Goal: Information Seeking & Learning: Find specific fact

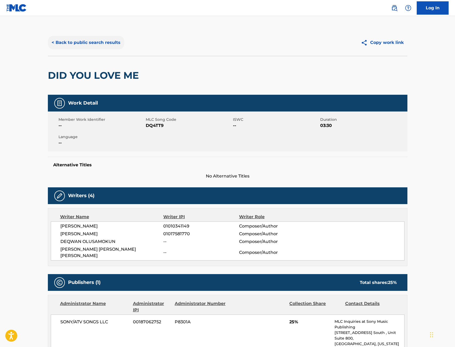
click at [77, 37] on button "< Back to public search results" at bounding box center [86, 42] width 76 height 13
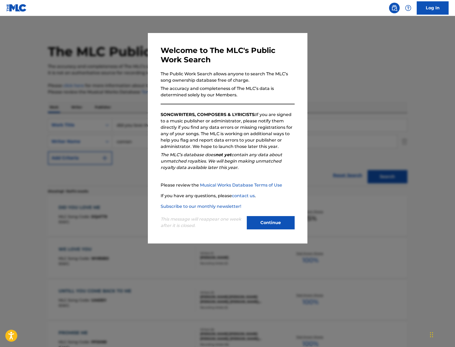
scroll to position [53, 0]
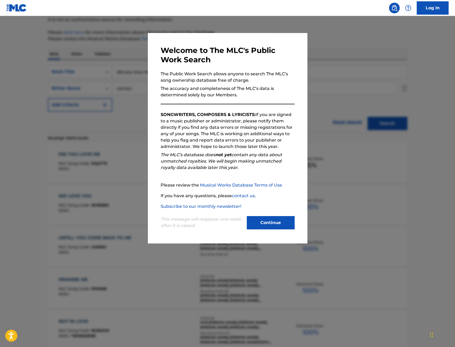
click at [137, 81] on div at bounding box center [227, 189] width 455 height 347
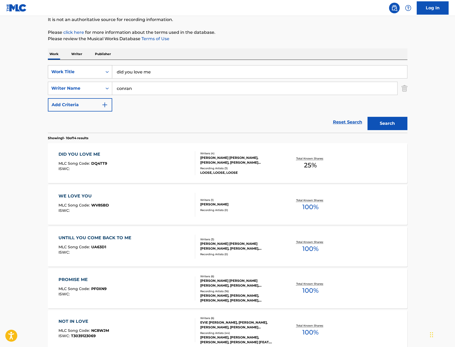
drag, startPoint x: 166, startPoint y: 73, endPoint x: 53, endPoint y: 72, distance: 112.9
click at [53, 72] on div "SearchWithCriteria67f3c37a-aa04-4bc9-8d35-f97a45b433be Work Title did you love …" at bounding box center [227, 71] width 359 height 13
type input "[PERSON_NAME]"
click at [367, 117] on button "Search" at bounding box center [387, 123] width 40 height 13
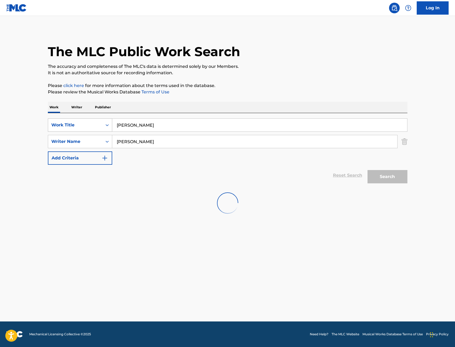
scroll to position [0, 0]
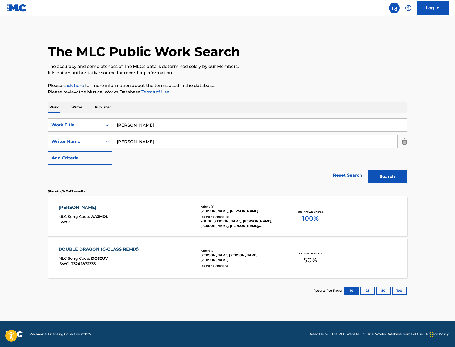
click at [112, 220] on div "[PERSON_NAME] MLC Song Code : AA3MDL ISWC :" at bounding box center [126, 216] width 137 height 24
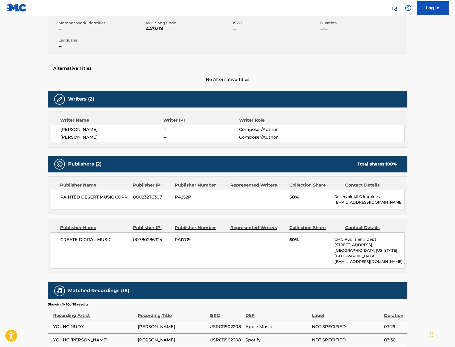
scroll to position [106, 0]
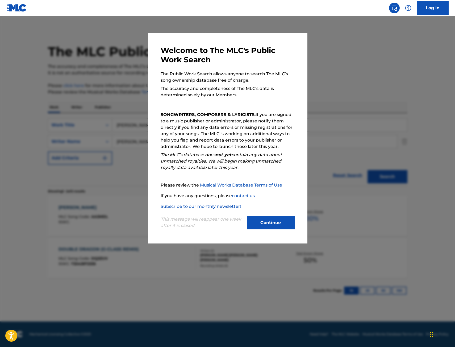
click at [115, 107] on div at bounding box center [227, 189] width 455 height 347
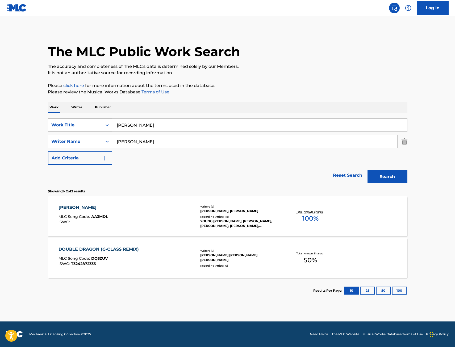
drag, startPoint x: 86, startPoint y: 129, endPoint x: 75, endPoint y: 131, distance: 10.6
click at [76, 130] on div "SearchWithCriteria67f3c37a-aa04-4bc9-8d35-f97a45b433be Work Title [PERSON_NAME]" at bounding box center [227, 124] width 359 height 13
paste input "Left 4 Dead"
type input "Left 4 Dead"
click at [367, 170] on button "Search" at bounding box center [387, 176] width 40 height 13
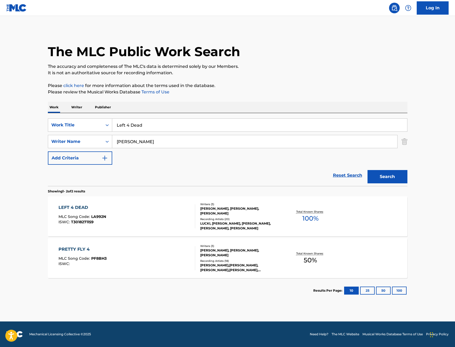
click at [134, 205] on div "LEFT 4 DEAD MLC Song Code : LA992N ISWC : T3018271159" at bounding box center [126, 216] width 137 height 24
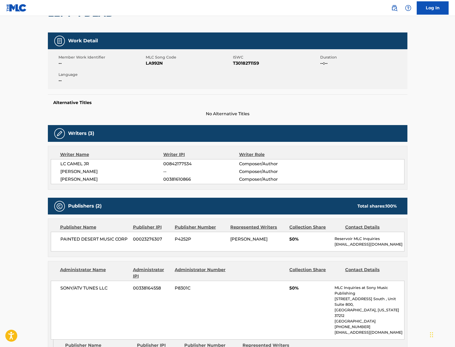
scroll to position [53, 0]
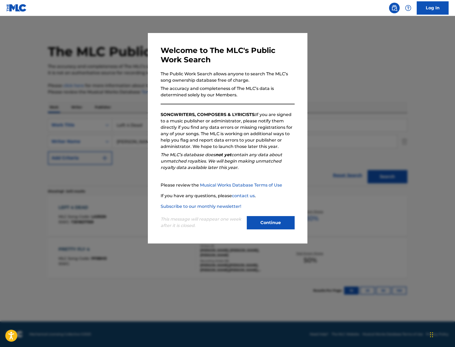
click at [116, 88] on div at bounding box center [227, 189] width 455 height 347
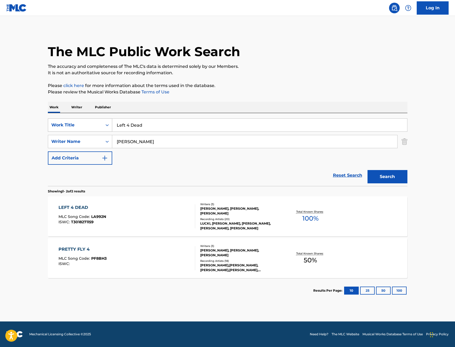
drag, startPoint x: 148, startPoint y: 127, endPoint x: 100, endPoint y: 124, distance: 48.2
click at [101, 123] on div "SearchWithCriteria67f3c37a-aa04-4bc9-8d35-f97a45b433be Work Title Left 4 Dead" at bounding box center [227, 124] width 359 height 13
paste input "Archive Celine"
type input "Archive Celine"
click at [367, 170] on button "Search" at bounding box center [387, 176] width 40 height 13
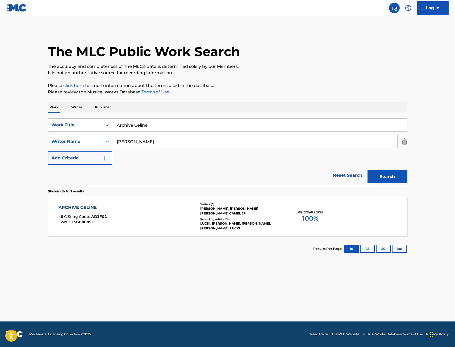
click at [121, 213] on div "ARCHIVE CELINE MLC Song Code : AD3F02 ISWC : T3136110851" at bounding box center [126, 216] width 137 height 24
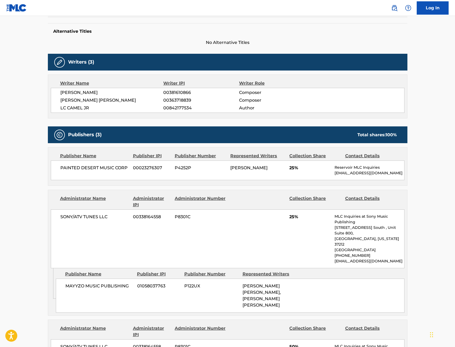
scroll to position [133, 0]
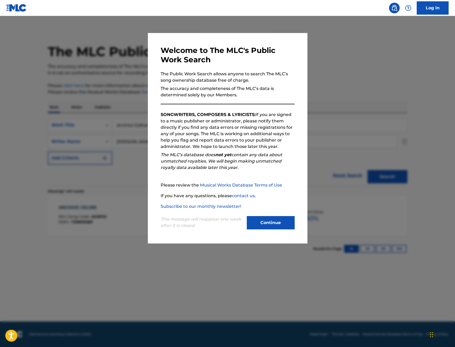
drag, startPoint x: 125, startPoint y: 87, endPoint x: 124, endPoint y: 91, distance: 4.4
click at [124, 86] on div at bounding box center [227, 189] width 455 height 347
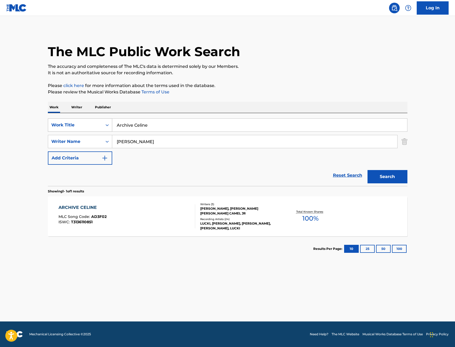
drag, startPoint x: 157, startPoint y: 123, endPoint x: 86, endPoint y: 124, distance: 71.2
click at [104, 124] on div "SearchWithCriteria67f3c37a-aa04-4bc9-8d35-f97a45b433be Work Title Archive Celine" at bounding box center [227, 124] width 359 height 13
paste input "I Get It, Twin"
type input "I Get It, Twin"
click at [391, 180] on button "Search" at bounding box center [387, 176] width 40 height 13
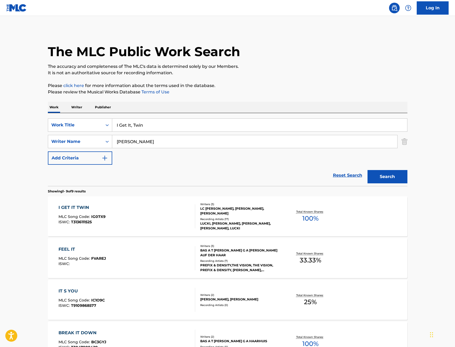
scroll to position [27, 0]
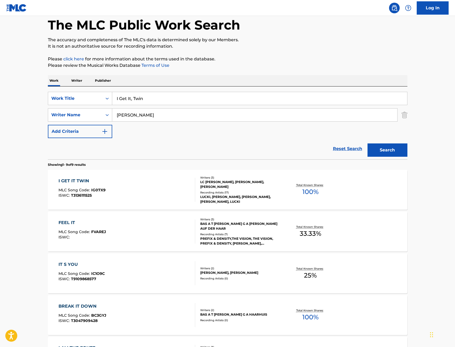
click at [153, 204] on div "I GET IT TWIN MLC Song Code : IG07X9 ISWC : T3136111525 Writers ( 3 ) LC [PERSO…" at bounding box center [227, 190] width 359 height 40
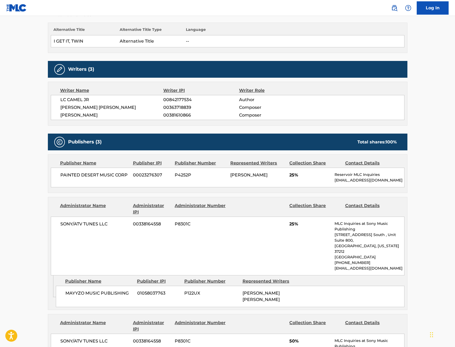
scroll to position [186, 0]
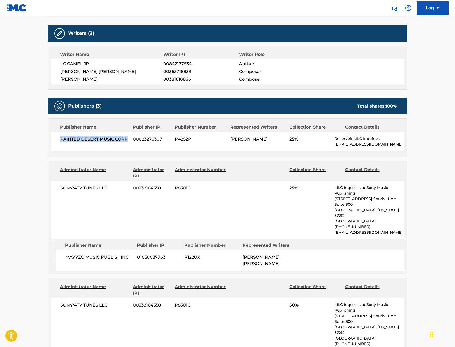
drag, startPoint x: 130, startPoint y: 138, endPoint x: 54, endPoint y: 141, distance: 75.5
click at [54, 141] on div "PAINTED DESERT MUSIC CORP 00023276307 P4252P [PERSON_NAME] 25% Reservoir MLC In…" at bounding box center [227, 142] width 353 height 20
copy span "PAINTED DESERT MUSIC CORP"
click at [46, 127] on div "< Back to public search results Copy work link I GET IT TWIN Work Detail Member…" at bounding box center [227, 215] width 372 height 745
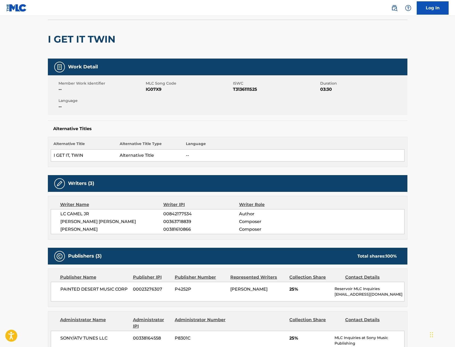
scroll to position [0, 0]
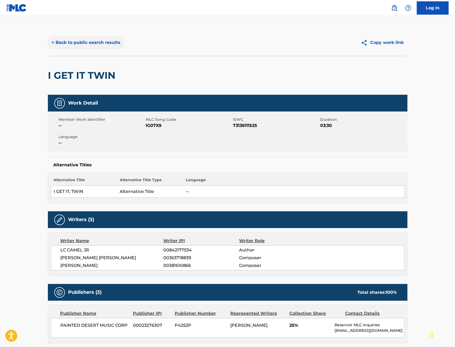
click at [100, 42] on button "< Back to public search results" at bounding box center [86, 42] width 76 height 13
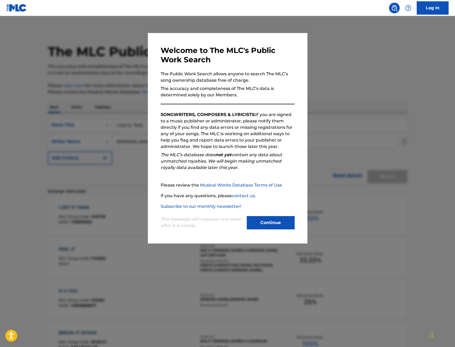
scroll to position [27, 0]
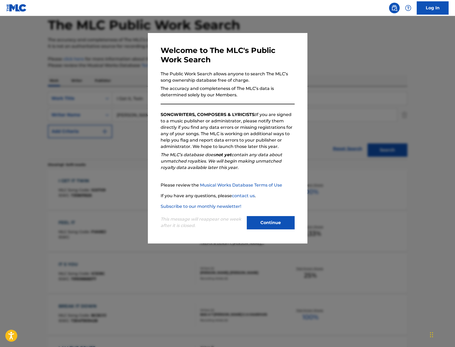
click at [119, 104] on div at bounding box center [227, 189] width 455 height 347
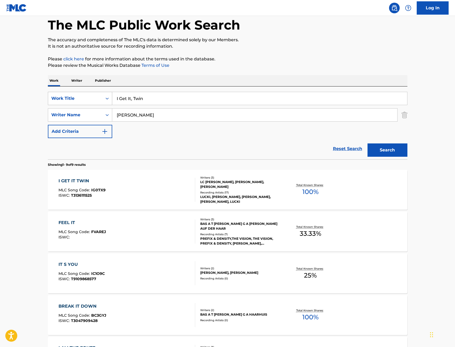
drag, startPoint x: 155, startPoint y: 101, endPoint x: 70, endPoint y: 104, distance: 85.3
click at [73, 104] on div "SearchWithCriteria67f3c37a-aa04-4bc9-8d35-f97a45b433be Work Title I Get It, Twin" at bounding box center [227, 98] width 359 height 13
paste input "[PERSON_NAME]"
type input "[PERSON_NAME]"
click at [367, 143] on button "Search" at bounding box center [387, 149] width 40 height 13
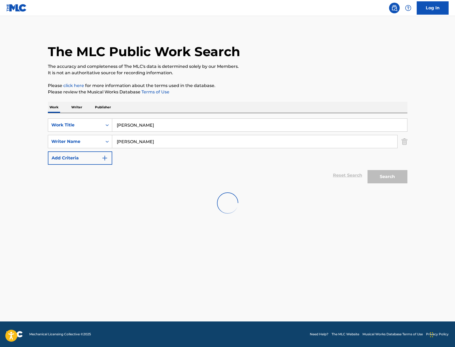
scroll to position [0, 0]
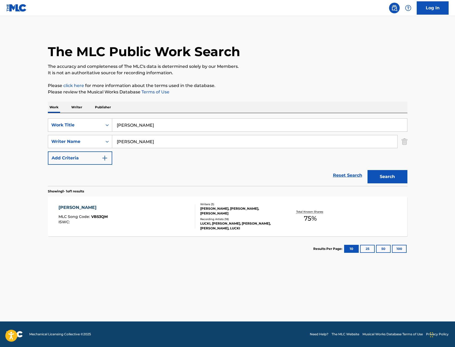
click at [156, 232] on div "[PERSON_NAME] MLC Song Code : VB53QM ISWC : Writers ( 3 ) [PERSON_NAME], [PERSO…" at bounding box center [227, 216] width 359 height 40
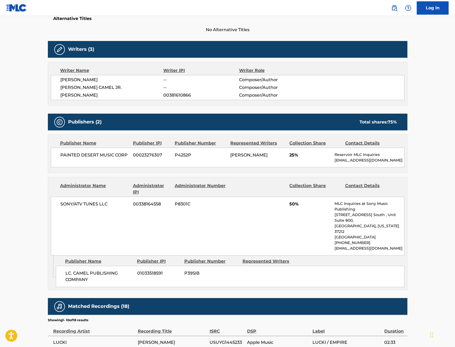
scroll to position [159, 0]
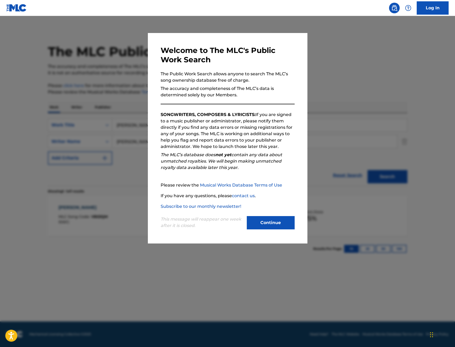
click at [104, 115] on div at bounding box center [227, 189] width 455 height 347
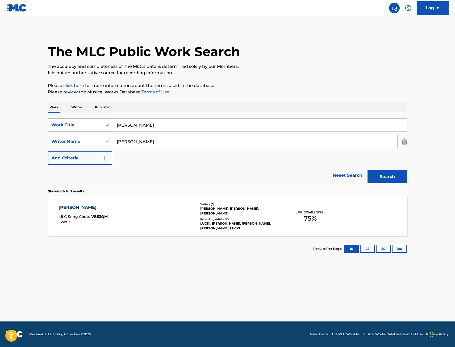
drag, startPoint x: 141, startPoint y: 125, endPoint x: 67, endPoint y: 130, distance: 74.5
click at [78, 129] on div "SearchWithCriteria67f3c37a-aa04-4bc9-8d35-f97a45b433be Work Title [PERSON_NAME]" at bounding box center [227, 124] width 359 height 13
paste input "Drought"
type input "[PERSON_NAME]"
click at [376, 178] on button "Search" at bounding box center [387, 176] width 40 height 13
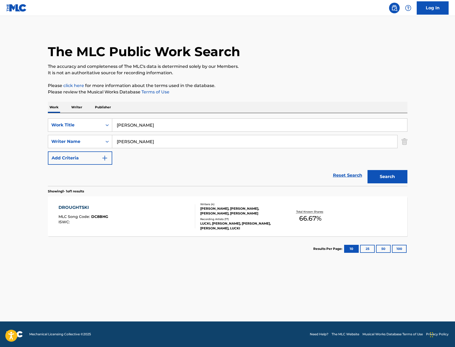
click at [123, 212] on div "DROUGHTSKI MLC Song Code : DC8BHG ISWC :" at bounding box center [126, 216] width 137 height 24
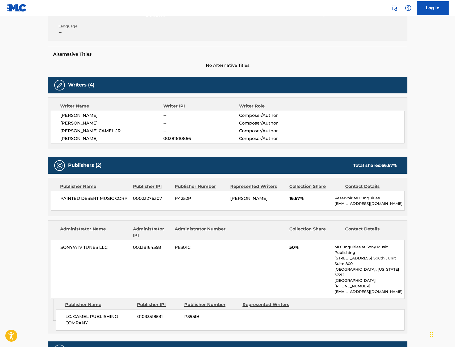
scroll to position [106, 0]
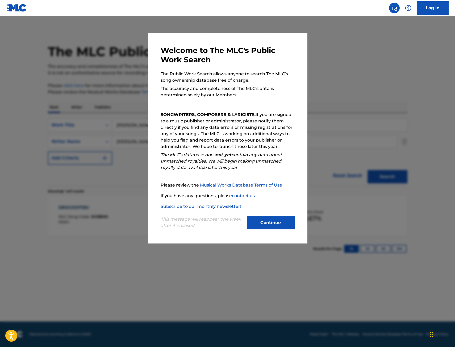
click at [126, 82] on div at bounding box center [227, 189] width 455 height 347
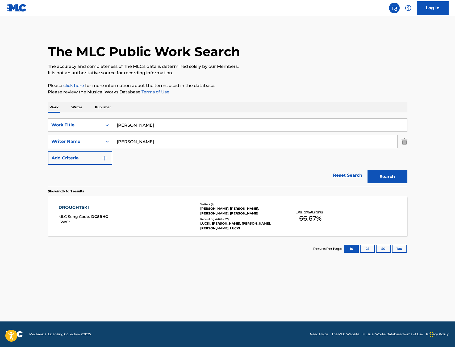
drag, startPoint x: 147, startPoint y: 123, endPoint x: 58, endPoint y: 137, distance: 90.7
click at [65, 136] on div "SearchWithCriteria67f3c37a-aa04-4bc9-8d35-f97a45b433be Work Title Droughtski Se…" at bounding box center [227, 141] width 359 height 46
paste input "10 P.M. in LDN"
type input "10 P.M. in LDN"
click at [367, 170] on button "Search" at bounding box center [387, 176] width 40 height 13
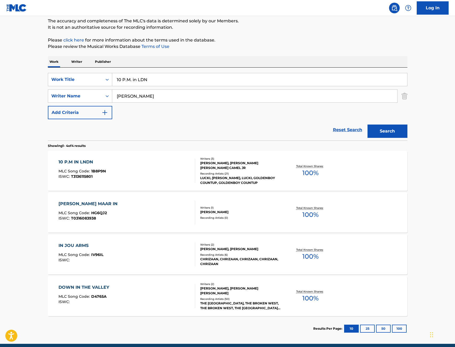
scroll to position [53, 0]
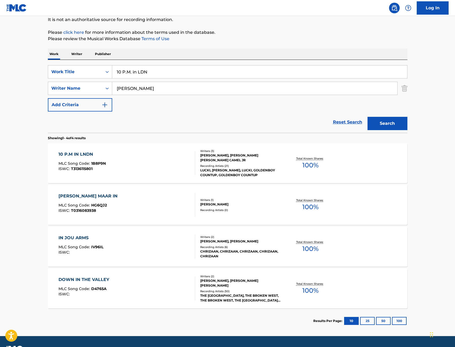
click at [141, 173] on div "10 P.M IN LNDN MLC Song Code : 1B8P9N ISWC : T3136115801" at bounding box center [126, 163] width 137 height 24
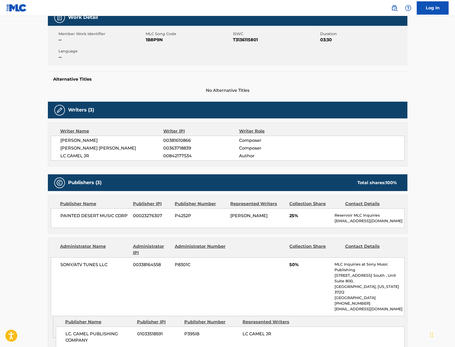
scroll to position [106, 0]
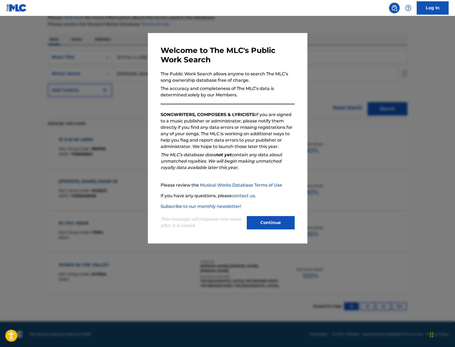
scroll to position [68, 0]
click at [39, 74] on div at bounding box center [227, 189] width 455 height 347
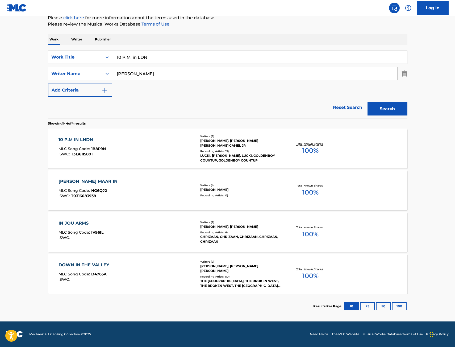
click at [70, 64] on div "SearchWithCriteria67f3c37a-aa04-4bc9-8d35-f97a45b433be Work Title 10 P.M. in LD…" at bounding box center [227, 73] width 359 height 46
paste input "Out of Love"
type input "Out of Love"
click at [367, 102] on button "Search" at bounding box center [387, 108] width 40 height 13
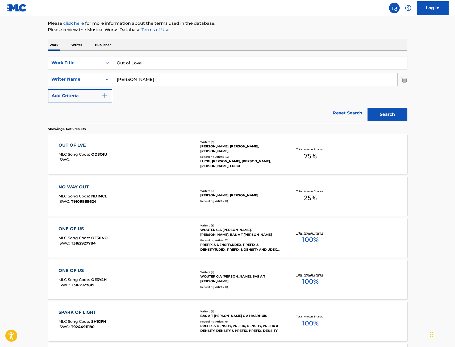
scroll to position [80, 0]
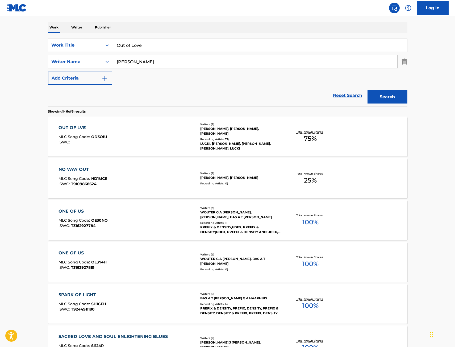
click at [164, 144] on div "OUT OF LVE MLC Song Code : OD3OIU ISWC :" at bounding box center [126, 136] width 137 height 24
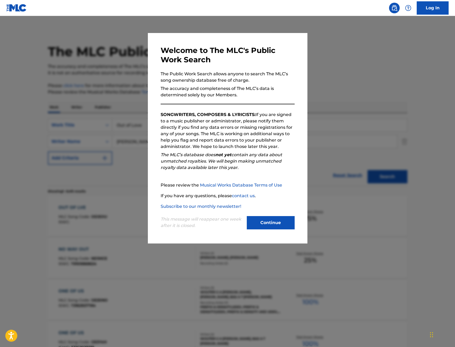
scroll to position [80, 0]
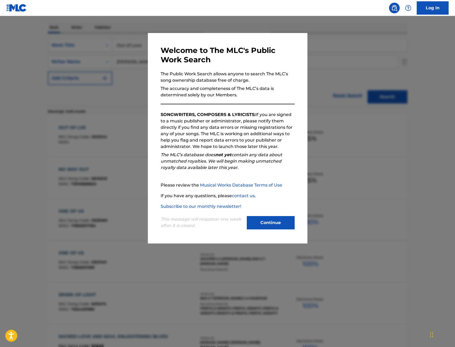
click at [133, 100] on div at bounding box center [227, 189] width 455 height 347
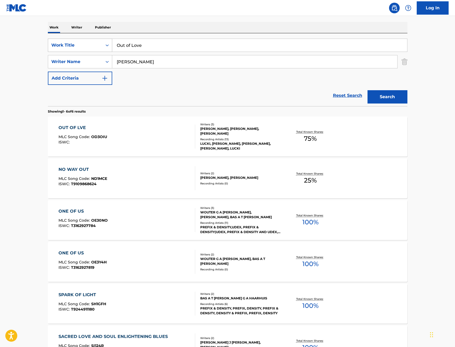
drag, startPoint x: 79, startPoint y: 51, endPoint x: 71, endPoint y: 52, distance: 7.5
click at [75, 51] on div "SearchWithCriteria67f3c37a-aa04-4bc9-8d35-f97a45b433be Work Title Out of Love" at bounding box center [227, 45] width 359 height 13
paste input "My Way/Codeine Cowboy"
type input "My Way/Codeine Cowboy"
click at [387, 95] on button "Search" at bounding box center [387, 96] width 40 height 13
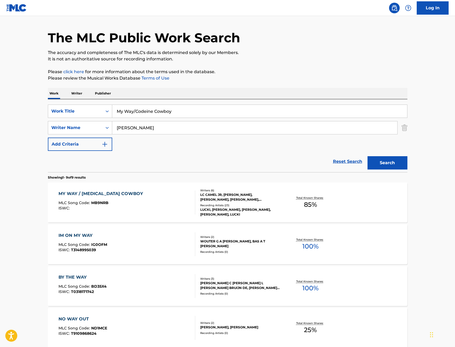
scroll to position [27, 0]
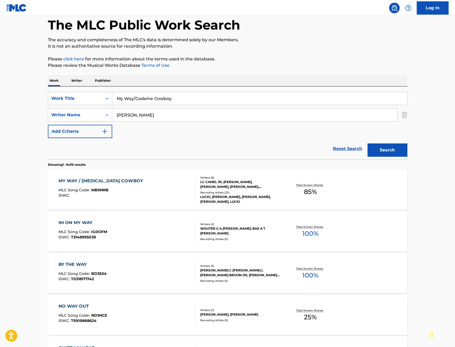
click at [152, 181] on div "MY WAY / [MEDICAL_DATA] COWBOY MLC Song Code : MB9NRB ISWC :" at bounding box center [126, 190] width 137 height 24
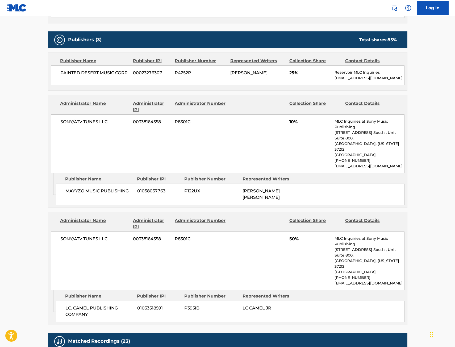
scroll to position [239, 0]
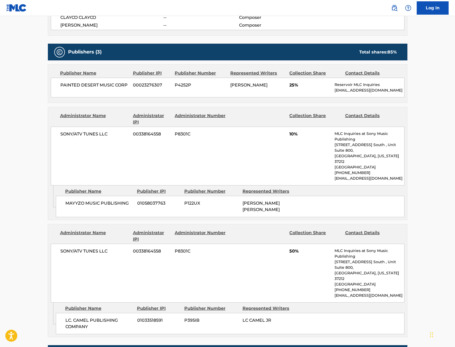
scroll to position [27, 0]
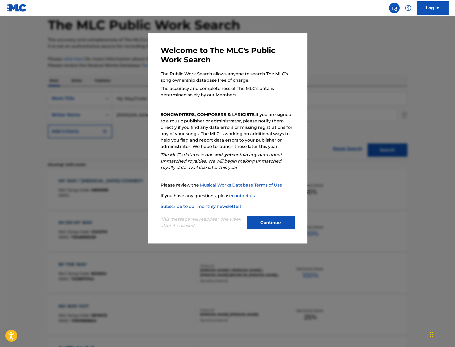
click at [137, 87] on div at bounding box center [227, 189] width 455 height 347
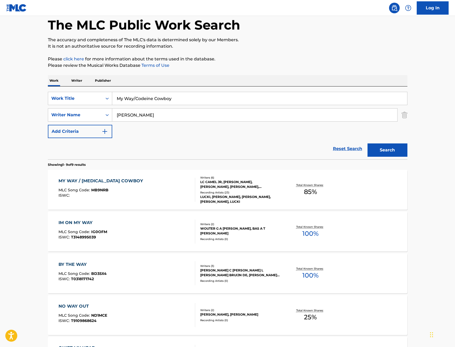
drag, startPoint x: 184, startPoint y: 96, endPoint x: 44, endPoint y: 98, distance: 140.6
click at [108, 98] on div "SearchWithCriteria67f3c37a-aa04-4bc9-8d35-f97a45b433be Work Title My Way/Codein…" at bounding box center [227, 98] width 359 height 13
paste input "On Point"
type input "On Point"
click at [386, 147] on button "Search" at bounding box center [387, 149] width 40 height 13
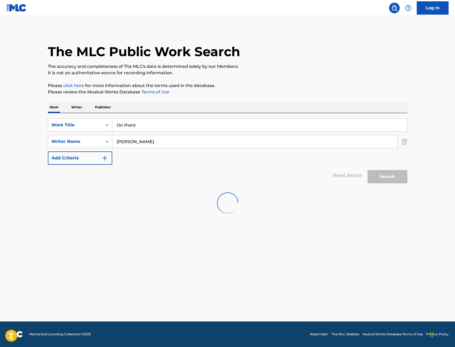
scroll to position [0, 0]
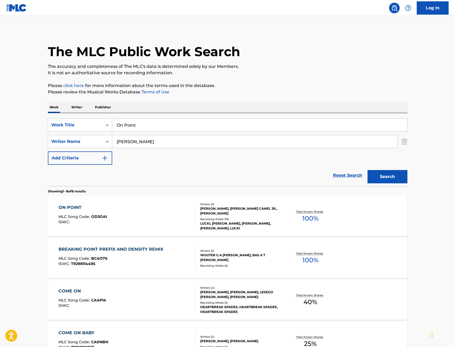
click at [140, 213] on div "ON POINT MLC Song Code : OD3OAI ISWC :" at bounding box center [126, 216] width 137 height 24
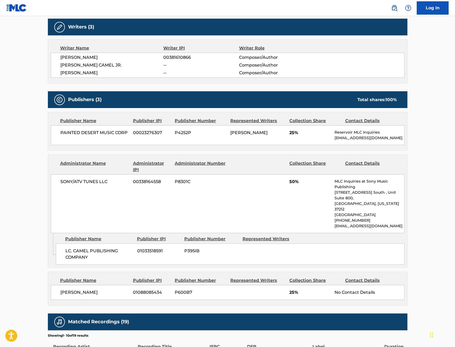
scroll to position [159, 0]
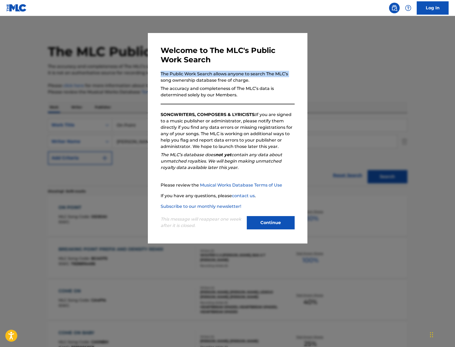
click at [158, 77] on div "Welcome to The MLC's Public Work Search The Public Work Search allows anyone to…" at bounding box center [227, 138] width 159 height 210
drag, startPoint x: 140, startPoint y: 111, endPoint x: 144, endPoint y: 122, distance: 11.5
click at [140, 112] on div at bounding box center [227, 189] width 455 height 347
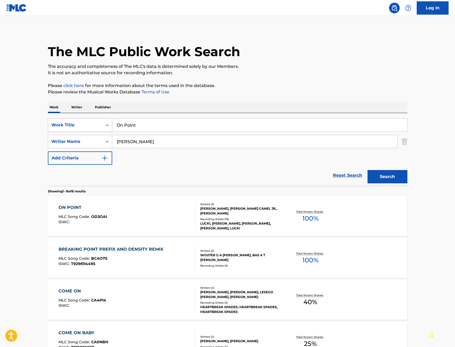
drag, startPoint x: 147, startPoint y: 125, endPoint x: 112, endPoint y: 126, distance: 35.6
click at [114, 126] on input "On Point" at bounding box center [259, 125] width 295 height 13
paste input "Almighty Tune"
type input "Almighty Tune"
click at [367, 170] on button "Search" at bounding box center [387, 176] width 40 height 13
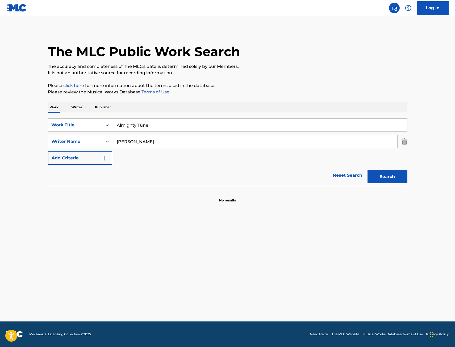
drag, startPoint x: 132, startPoint y: 142, endPoint x: 103, endPoint y: 145, distance: 29.9
click at [103, 145] on div "SearchWithCriteria573004bf-d1f6-41c1-9778-2727bedc0c51 Writer Name [PERSON_NAME]" at bounding box center [227, 141] width 359 height 13
click at [367, 170] on button "Search" at bounding box center [387, 176] width 40 height 13
drag, startPoint x: 127, startPoint y: 146, endPoint x: 73, endPoint y: 147, distance: 54.5
click at [86, 147] on div "SearchWithCriteria573004bf-d1f6-41c1-9778-2727bedc0c51 Writer Name ca,e;" at bounding box center [227, 141] width 359 height 13
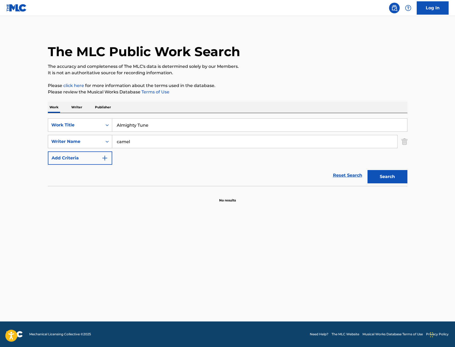
type input "camel"
click at [367, 170] on button "Search" at bounding box center [387, 176] width 40 height 13
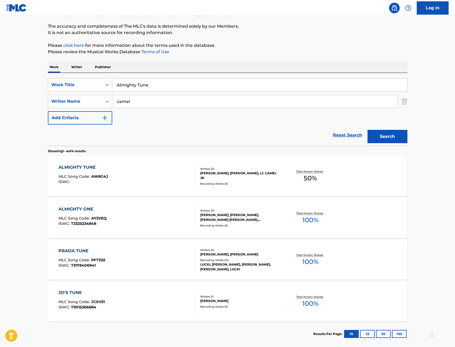
scroll to position [53, 0]
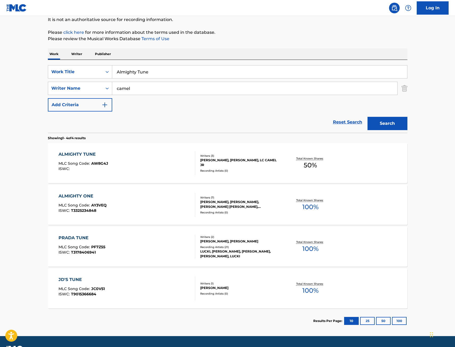
click at [156, 168] on div "ALMIGHTY TUNE MLC Song Code : AW8G4J ISWC :" at bounding box center [126, 163] width 137 height 24
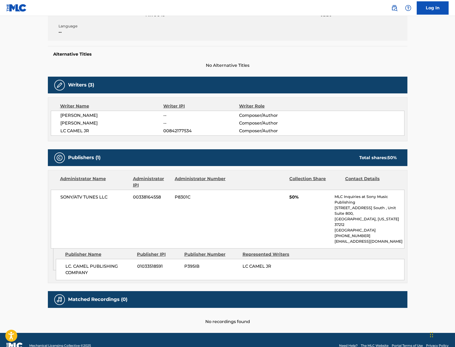
scroll to position [111, 0]
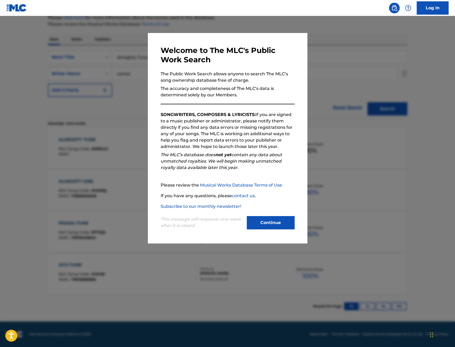
scroll to position [68, 0]
click at [96, 159] on div at bounding box center [227, 189] width 455 height 347
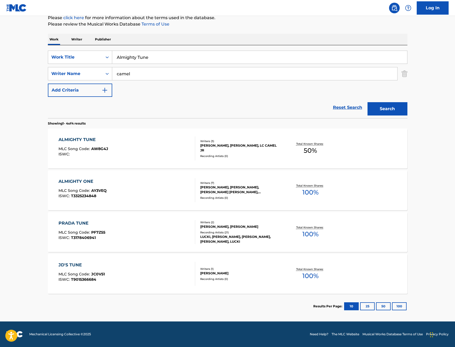
click at [129, 145] on div "ALMIGHTY TUNE MLC Song Code : AW8G4J ISWC :" at bounding box center [126, 148] width 137 height 24
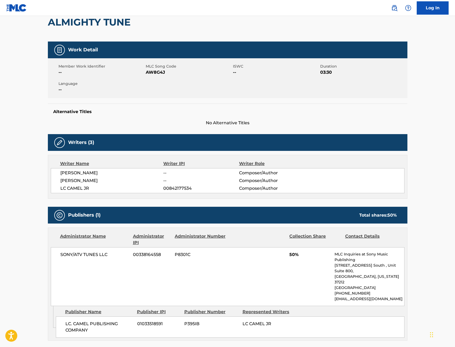
scroll to position [80, 0]
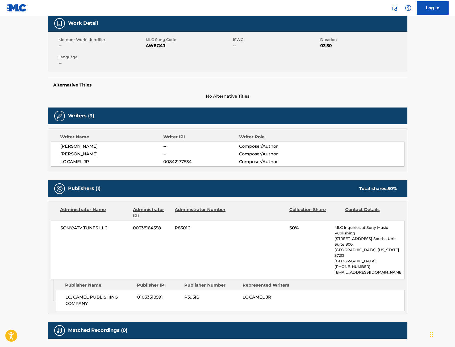
scroll to position [68, 0]
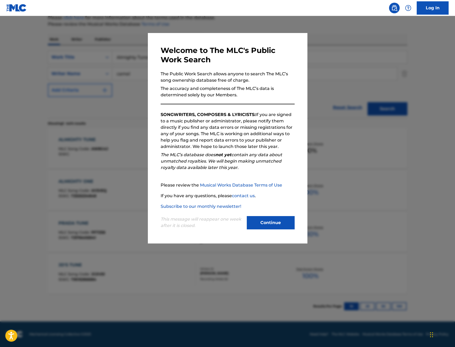
click at [100, 93] on div at bounding box center [227, 189] width 455 height 347
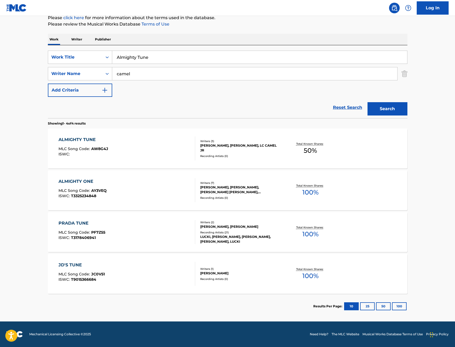
drag, startPoint x: 105, startPoint y: 52, endPoint x: 32, endPoint y: 52, distance: 72.5
click at [35, 52] on main "The MLC Public Work Search The accuracy and completeness of The MLC's data is d…" at bounding box center [227, 134] width 455 height 373
paste input "Good Memories"
type input "Good Memories"
click at [367, 102] on button "Search" at bounding box center [387, 108] width 40 height 13
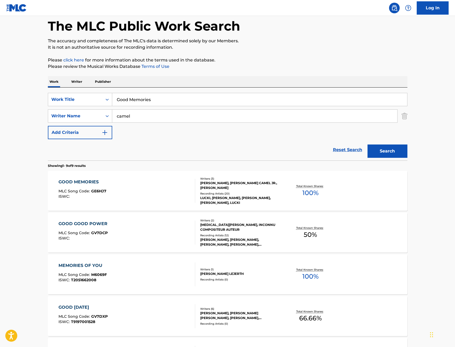
scroll to position [53, 0]
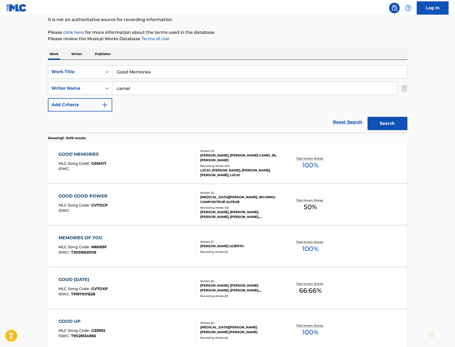
click at [158, 166] on div "GOOD MEMORIES MLC Song Code : GE6HJ7 ISWC :" at bounding box center [126, 163] width 137 height 24
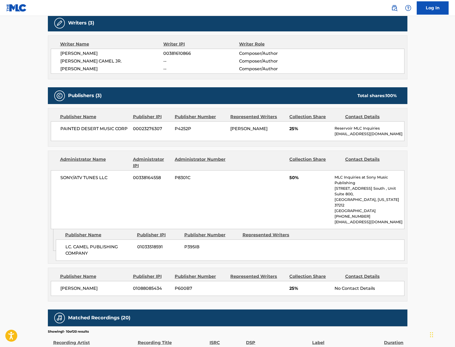
scroll to position [186, 0]
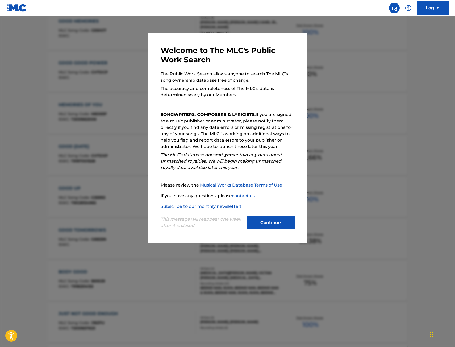
scroll to position [53, 0]
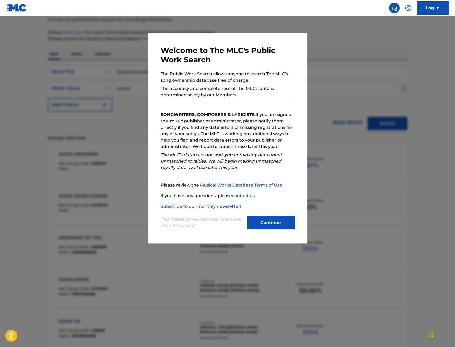
click at [119, 93] on div at bounding box center [227, 189] width 455 height 347
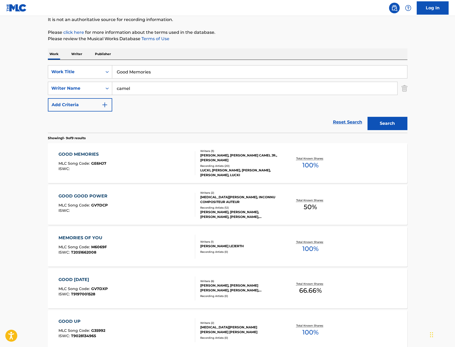
drag, startPoint x: 154, startPoint y: 72, endPoint x: 47, endPoint y: 84, distance: 107.2
click at [53, 82] on div "SearchWithCriteria67f3c37a-aa04-4bc9-8d35-f97a45b433be Work Title Good Memories…" at bounding box center [227, 88] width 359 height 46
paste input "Coincidence"
type input "Coincidence"
click at [367, 117] on button "Search" at bounding box center [387, 123] width 40 height 13
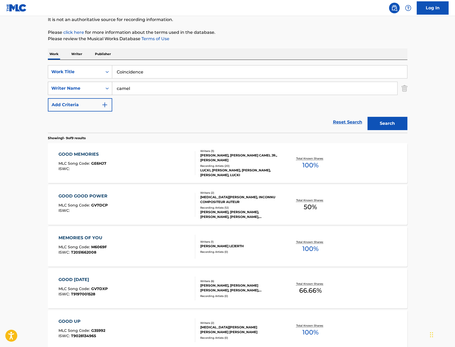
scroll to position [0, 0]
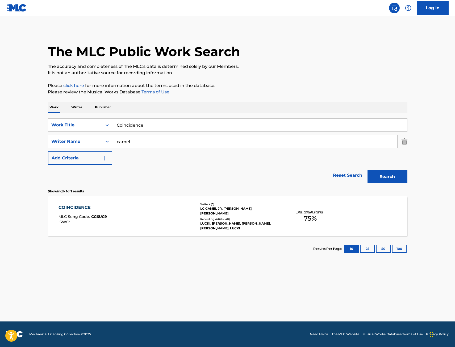
click at [110, 206] on div "COINCIDENCE MLC Song Code : CC6UC9 ISWC :" at bounding box center [126, 216] width 137 height 24
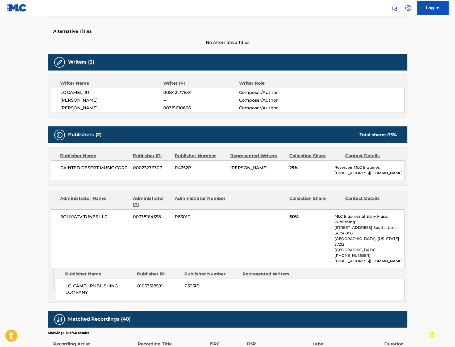
scroll to position [159, 0]
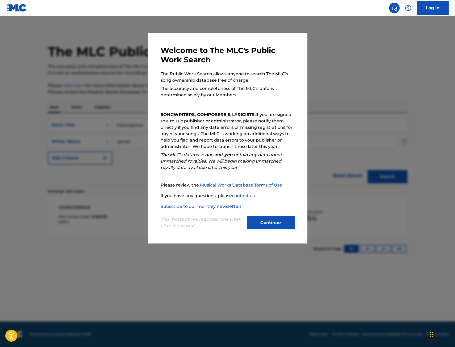
click at [88, 91] on div at bounding box center [227, 189] width 455 height 347
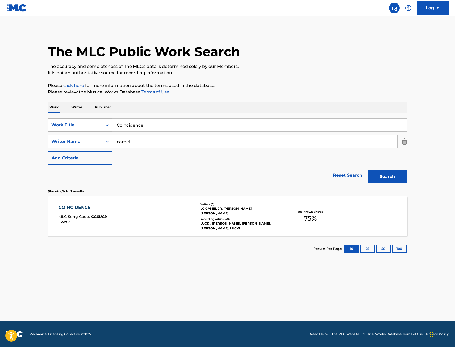
drag, startPoint x: 151, startPoint y: 124, endPoint x: 63, endPoint y: 129, distance: 88.1
click at [64, 129] on div "SearchWithCriteria67f3c37a-aa04-4bc9-8d35-f97a45b433be Work Title Coincidence" at bounding box center [227, 124] width 359 height 13
paste input "Number On"
type input "Number One"
click at [367, 170] on button "Search" at bounding box center [387, 176] width 40 height 13
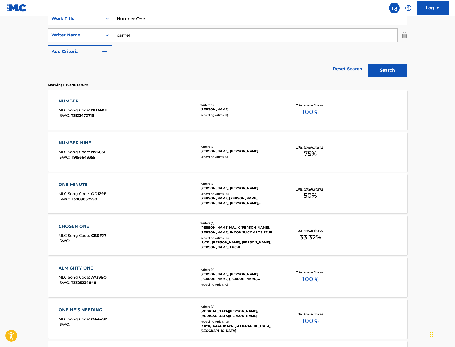
scroll to position [80, 0]
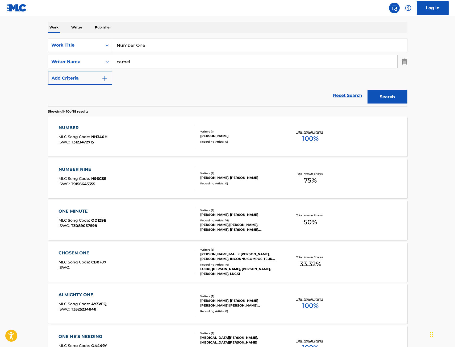
drag, startPoint x: 112, startPoint y: 66, endPoint x: 105, endPoint y: 67, distance: 6.5
click at [105, 66] on div "SearchWithCriteria573004bf-d1f6-41c1-9778-2727bedc0c51 Writer Name camel" at bounding box center [227, 61] width 359 height 13
type input "[PERSON_NAME]"
click at [367, 90] on button "Search" at bounding box center [387, 96] width 40 height 13
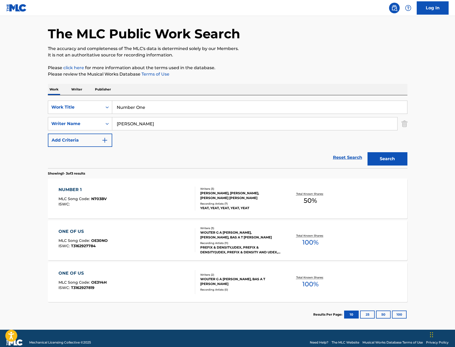
scroll to position [26, 0]
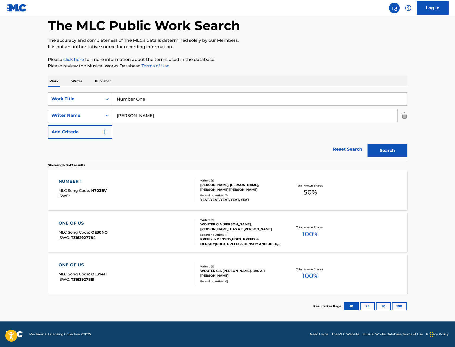
click at [145, 183] on div "NUMBER 1 MLC Song Code : N703BV ISWC :" at bounding box center [126, 190] width 137 height 24
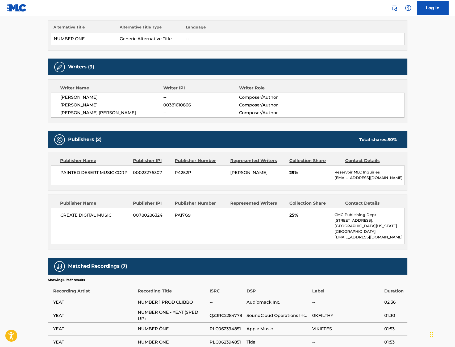
scroll to position [159, 0]
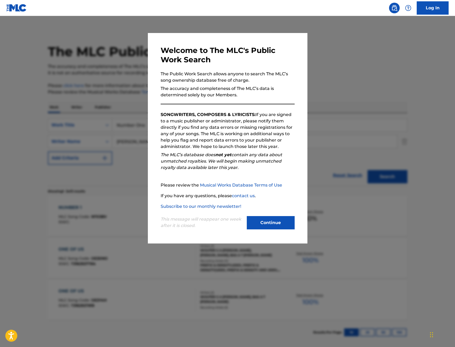
click at [144, 83] on div at bounding box center [227, 189] width 455 height 347
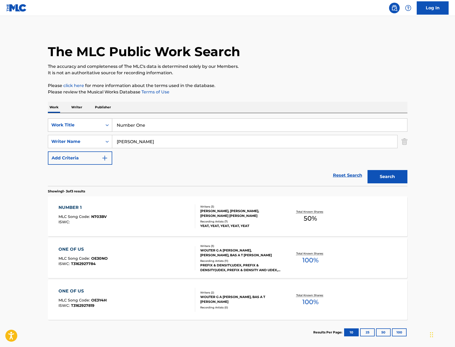
drag, startPoint x: 91, startPoint y: 127, endPoint x: 50, endPoint y: 129, distance: 40.2
click at [79, 128] on div "SearchWithCriteria67f3c37a-aa04-4bc9-8d35-f97a45b433be Work Title Number One" at bounding box center [227, 124] width 359 height 13
paste input "Convertible (feat. DareDevil)"
type input "Convertible (feat. DareDevil)"
click at [367, 170] on button "Search" at bounding box center [387, 176] width 40 height 13
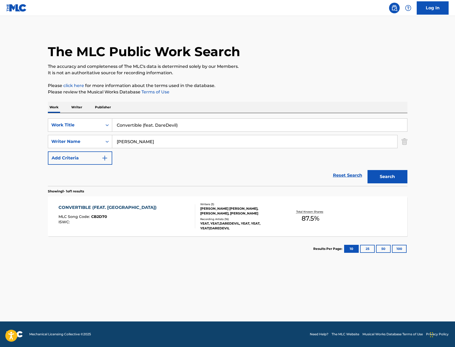
click at [116, 213] on div "CONVERTIBLE (FEAT. DAREDEVIL) MLC Song Code : CB2D70 ISWC :" at bounding box center [108, 216] width 101 height 24
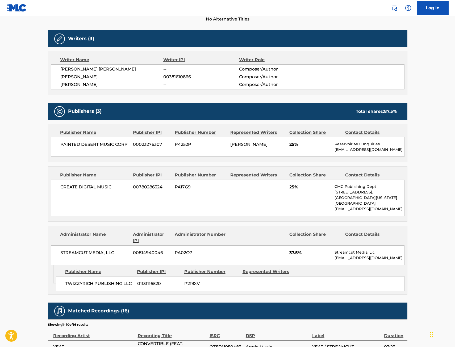
scroll to position [159, 0]
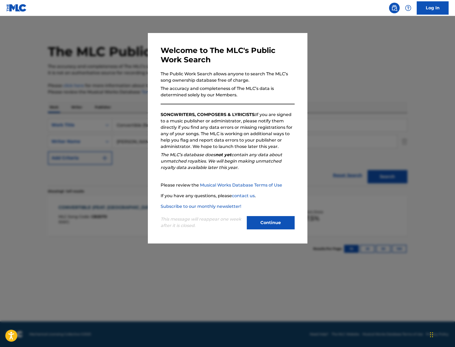
drag, startPoint x: 313, startPoint y: 62, endPoint x: 275, endPoint y: 70, distance: 39.1
click at [313, 62] on div at bounding box center [227, 189] width 455 height 347
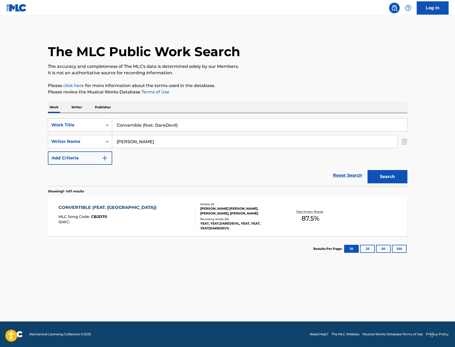
drag, startPoint x: 191, startPoint y: 130, endPoint x: 88, endPoint y: 130, distance: 102.8
click at [88, 130] on div "SearchWithCriteria67f3c37a-aa04-4bc9-8d35-f97a45b433be Work Title Convertible (…" at bounding box center [227, 124] width 359 height 13
paste input "[DOMAIN_NAME]"
click at [367, 170] on button "Search" at bounding box center [387, 176] width 40 height 13
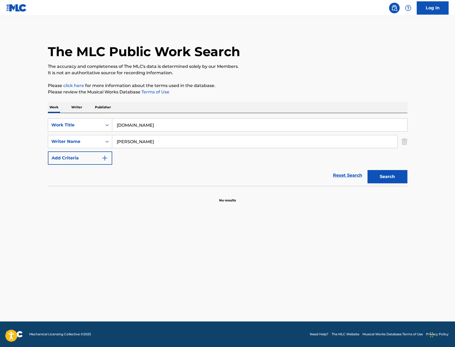
drag, startPoint x: 190, startPoint y: 121, endPoint x: 113, endPoint y: 127, distance: 77.4
click at [113, 127] on input "[DOMAIN_NAME]" at bounding box center [259, 125] width 295 height 13
paste input "2 Rollies"
type input "2 Rollies"
click at [367, 170] on button "Search" at bounding box center [387, 176] width 40 height 13
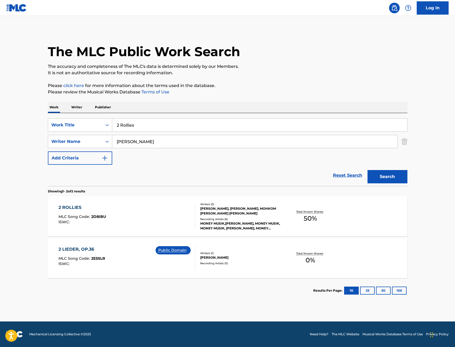
click at [120, 215] on div "2 ROLLIES MLC Song Code : 2D8IBU ISWC :" at bounding box center [126, 216] width 137 height 24
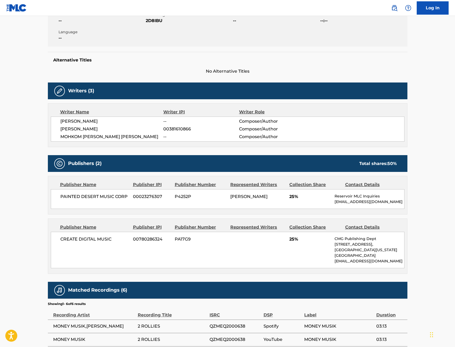
scroll to position [106, 0]
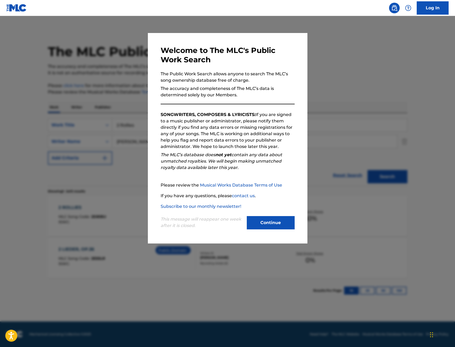
click at [110, 73] on div at bounding box center [227, 189] width 455 height 347
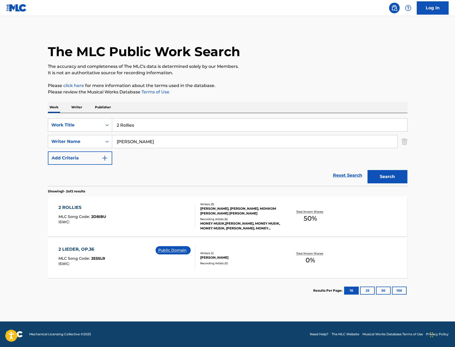
drag, startPoint x: 144, startPoint y: 126, endPoint x: 61, endPoint y: 133, distance: 83.5
click at [63, 133] on div "SearchWithCriteria67f3c37a-aa04-4bc9-8d35-f97a45b433be Work Title 2 Rollies Sea…" at bounding box center [227, 141] width 359 height 46
paste input "Still Sinning"
type input "Still Sinning"
click at [367, 170] on button "Search" at bounding box center [387, 176] width 40 height 13
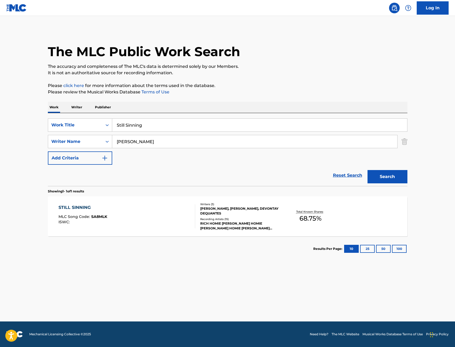
click at [149, 223] on div "STILL SINNING MLC Song Code : SA8MLK ISWC :" at bounding box center [126, 216] width 137 height 24
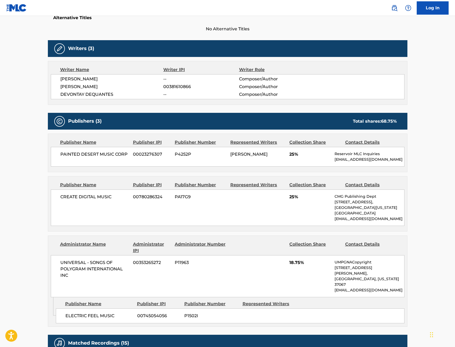
scroll to position [159, 0]
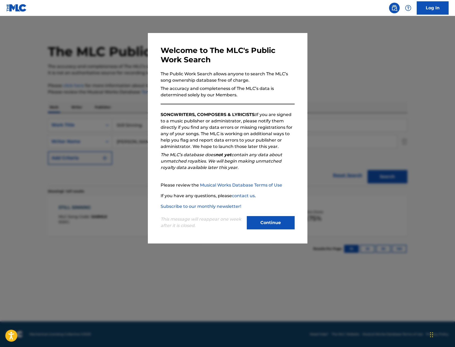
click at [96, 82] on div at bounding box center [227, 189] width 455 height 347
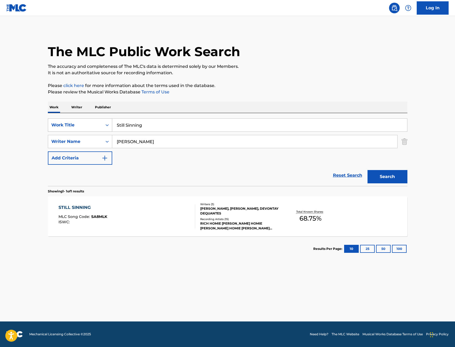
drag, startPoint x: 122, startPoint y: 123, endPoint x: 84, endPoint y: 131, distance: 39.5
click at [90, 126] on div "SearchWithCriteria67f3c37a-aa04-4bc9-8d35-f97a45b433be Work Title Still Sinning" at bounding box center [227, 124] width 359 height 13
paste input "Pretty Fly 4"
type input "Pretty Fly 4"
click at [367, 170] on button "Search" at bounding box center [387, 176] width 40 height 13
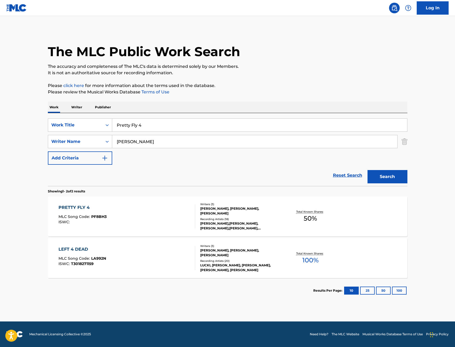
click at [158, 213] on div "PRETTY FLY 4 MLC Song Code : PF8BH3 ISWC :" at bounding box center [126, 216] width 137 height 24
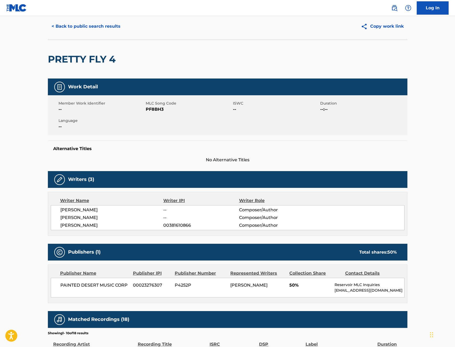
scroll to position [80, 0]
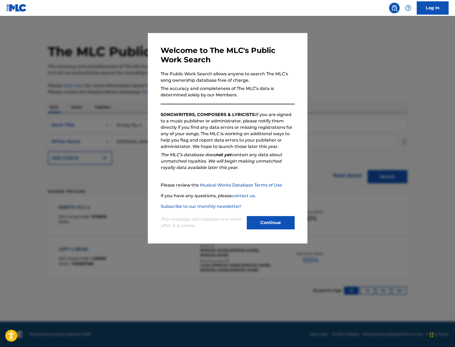
click at [77, 67] on div at bounding box center [227, 189] width 455 height 347
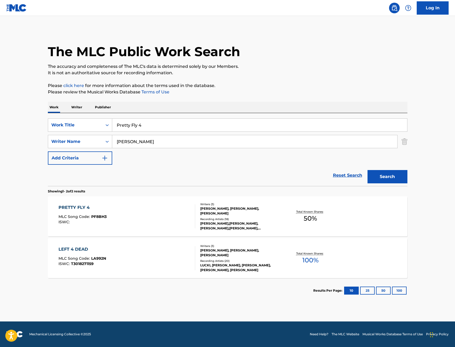
drag, startPoint x: 157, startPoint y: 127, endPoint x: 65, endPoint y: 133, distance: 92.1
click at [59, 130] on div "SearchWithCriteria67f3c37a-aa04-4bc9-8d35-f97a45b433be Work Title Pretty Fly 4" at bounding box center [227, 124] width 359 height 13
paste input "Drownin"
click at [367, 170] on button "Search" at bounding box center [387, 176] width 40 height 13
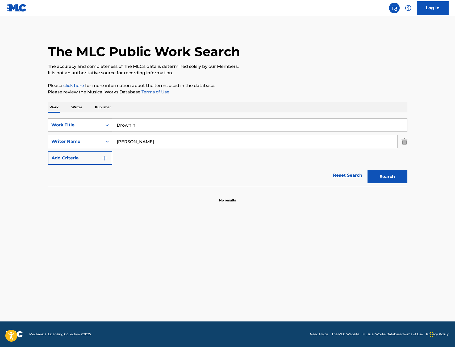
click at [86, 130] on div "SearchWithCriteria67f3c37a-aa04-4bc9-8d35-f97a45b433be Work Title Drownin" at bounding box center [227, 124] width 359 height 13
paste input "Move"
click at [367, 170] on button "Search" at bounding box center [387, 176] width 40 height 13
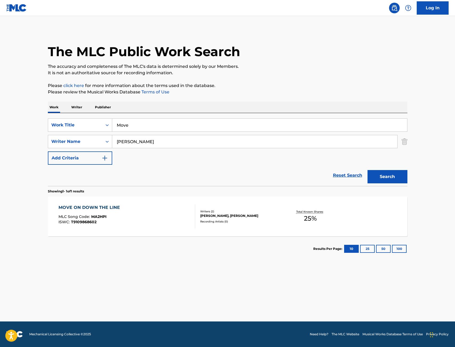
drag, startPoint x: 135, startPoint y: 125, endPoint x: 114, endPoint y: 129, distance: 20.8
click at [116, 129] on input "Move" at bounding box center [259, 125] width 295 height 13
paste input "When Im Awak"
click at [367, 170] on button "Search" at bounding box center [387, 176] width 40 height 13
drag, startPoint x: 160, startPoint y: 124, endPoint x: 63, endPoint y: 133, distance: 97.4
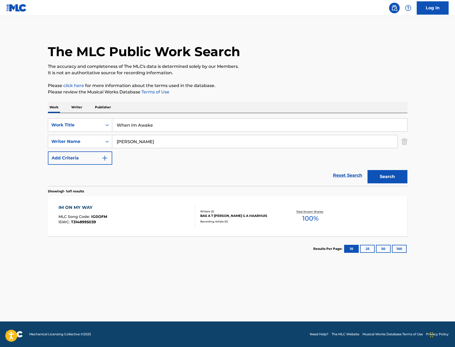
click at [65, 132] on div "SearchWithCriteria67f3c37a-aa04-4bc9-8d35-f97a45b433be Work Title When Im Awake…" at bounding box center [227, 141] width 359 height 46
paste input "[GEOGRAPHIC_DATA]"
type input "[GEOGRAPHIC_DATA]"
click at [367, 170] on button "Search" at bounding box center [387, 176] width 40 height 13
